Goal: Information Seeking & Learning: Learn about a topic

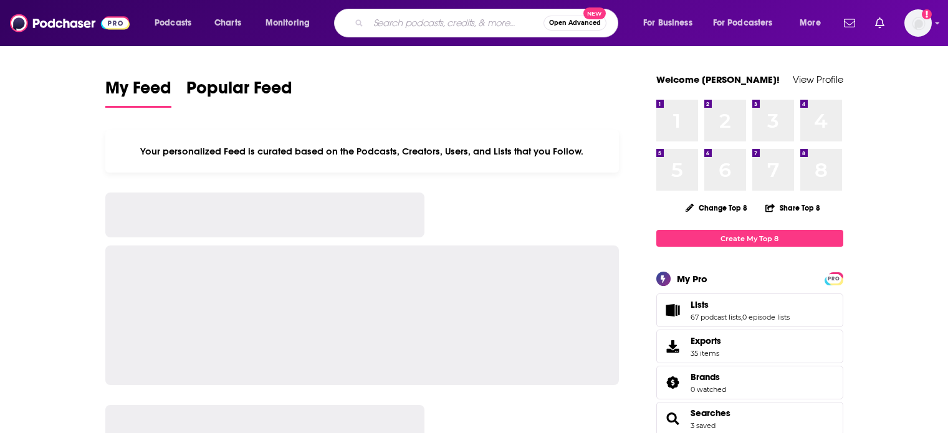
click at [424, 25] on input "Search podcasts, credits, & more..." at bounding box center [455, 23] width 175 height 20
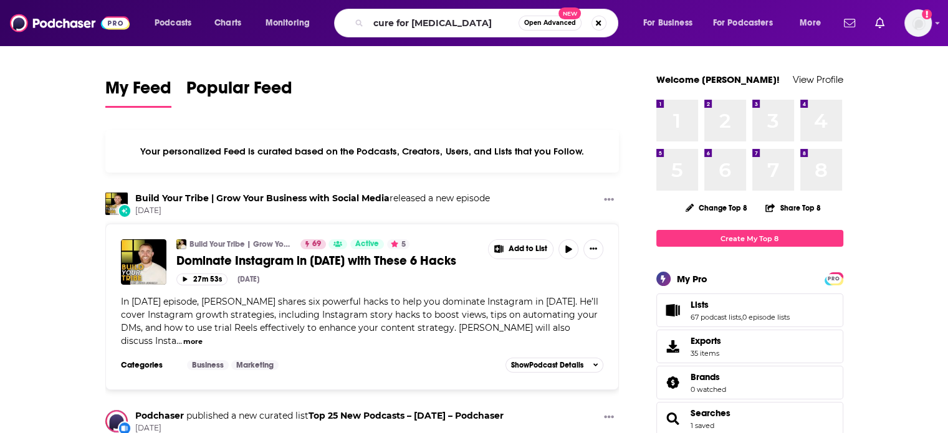
type input "cure for [MEDICAL_DATA]"
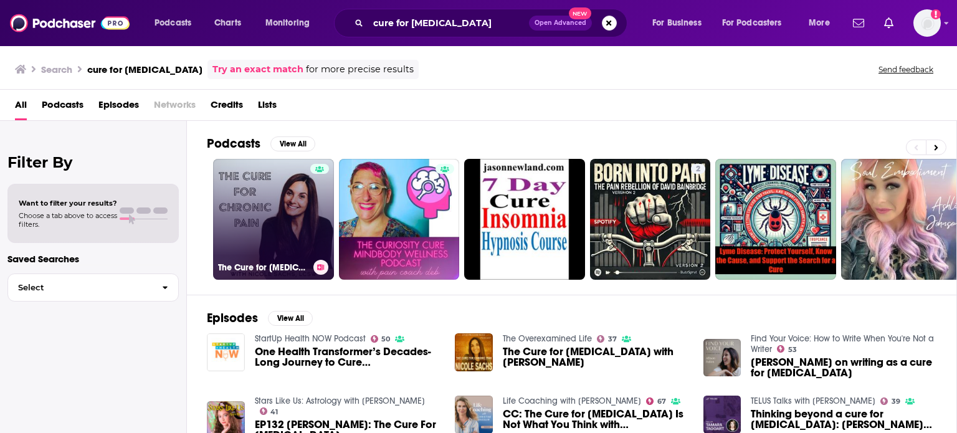
click at [267, 211] on link "The Cure for [MEDICAL_DATA] with [PERSON_NAME], LCSW" at bounding box center [273, 219] width 121 height 121
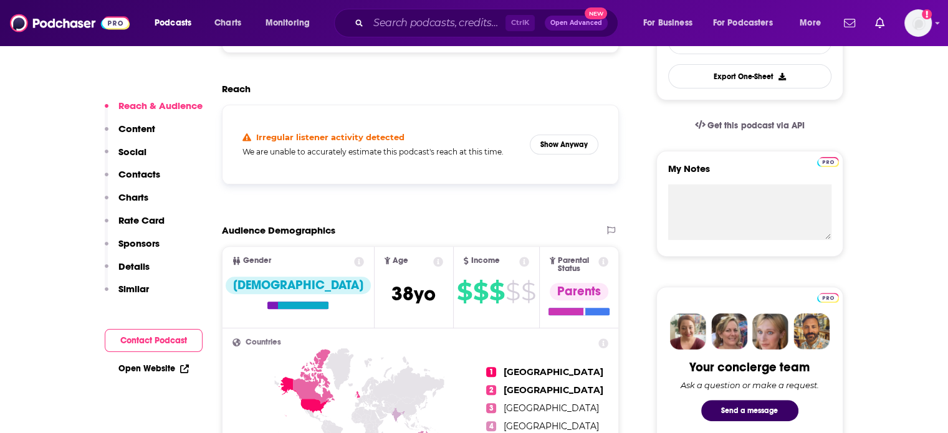
scroll to position [374, 0]
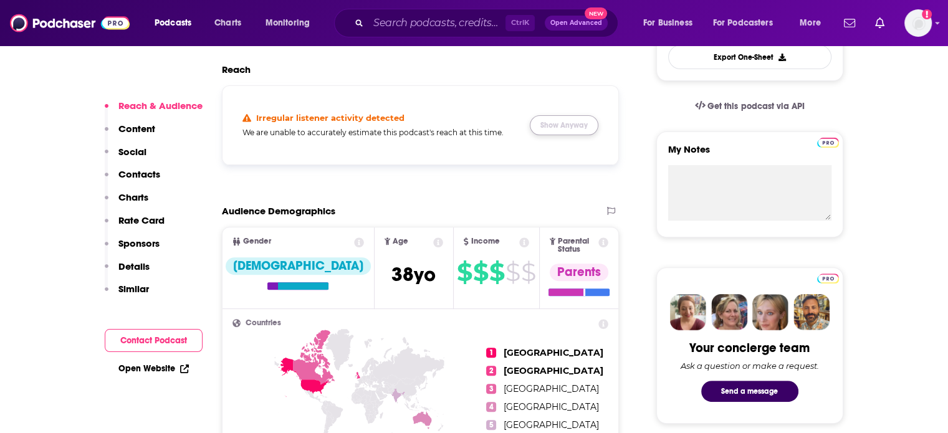
click at [561, 121] on button "Show Anyway" at bounding box center [564, 125] width 69 height 20
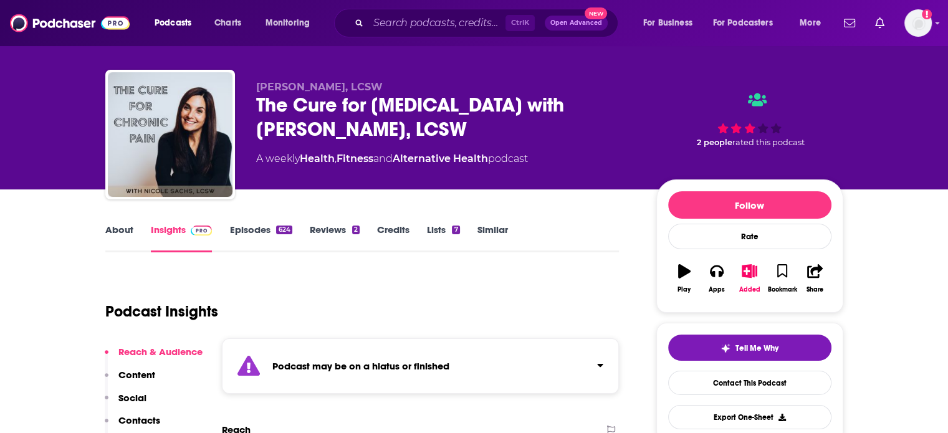
scroll to position [0, 0]
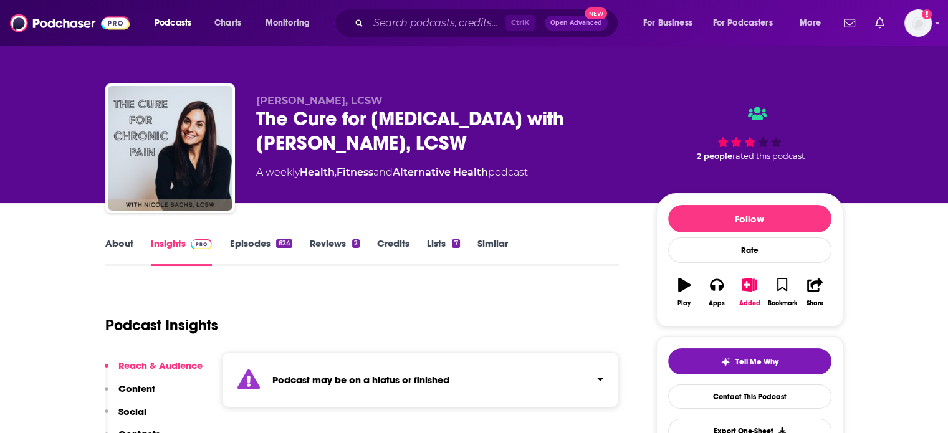
drag, startPoint x: 565, startPoint y: 171, endPoint x: 248, endPoint y: 87, distance: 328.4
click at [248, 87] on div "[PERSON_NAME], LCSW The Cure for [MEDICAL_DATA] with [PERSON_NAME], LCSW A week…" at bounding box center [474, 151] width 738 height 135
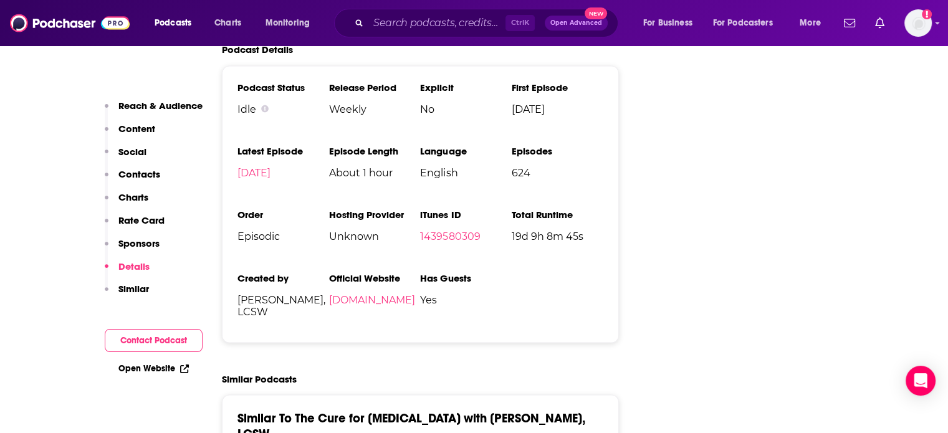
scroll to position [2306, 0]
